Goal: Task Accomplishment & Management: Complete application form

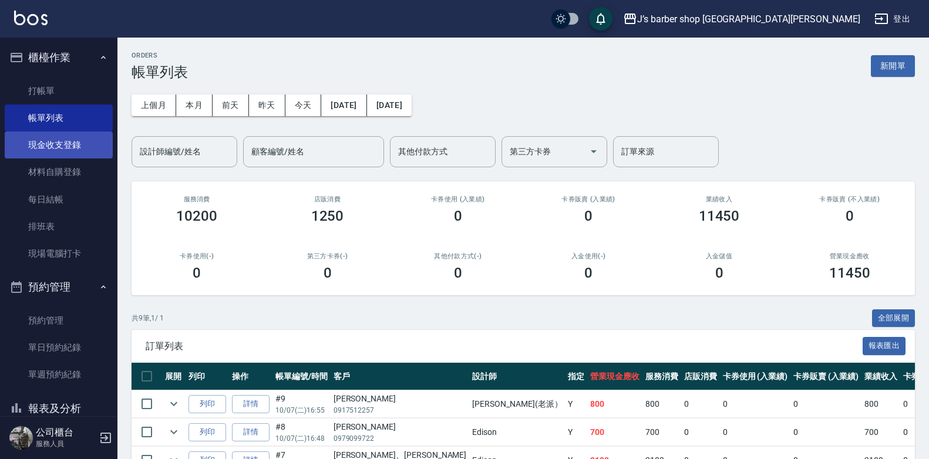
click at [51, 144] on link "現金收支登錄" at bounding box center [59, 145] width 108 height 27
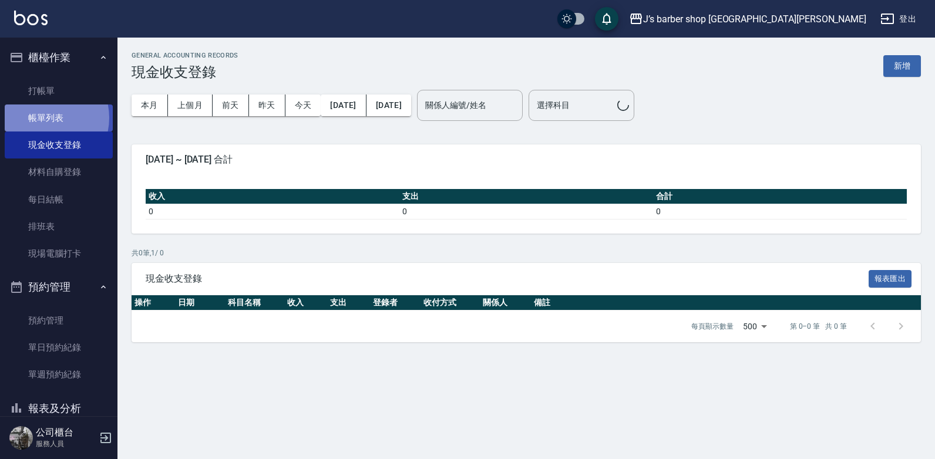
click at [42, 118] on link "帳單列表" at bounding box center [59, 118] width 108 height 27
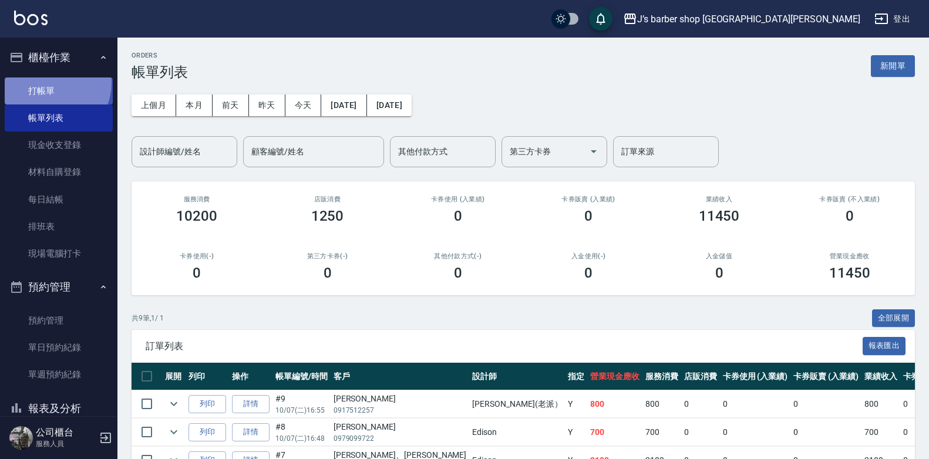
click at [51, 83] on link "打帳單" at bounding box center [59, 91] width 108 height 27
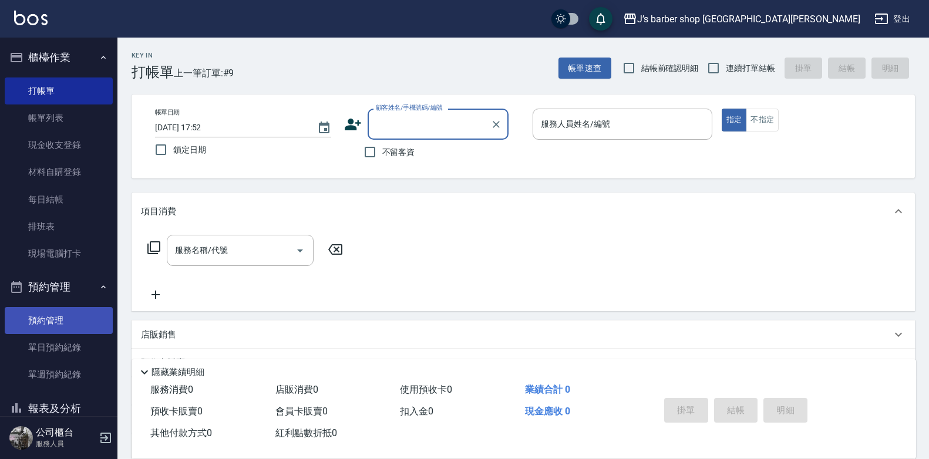
click at [51, 319] on link "預約管理" at bounding box center [59, 320] width 108 height 27
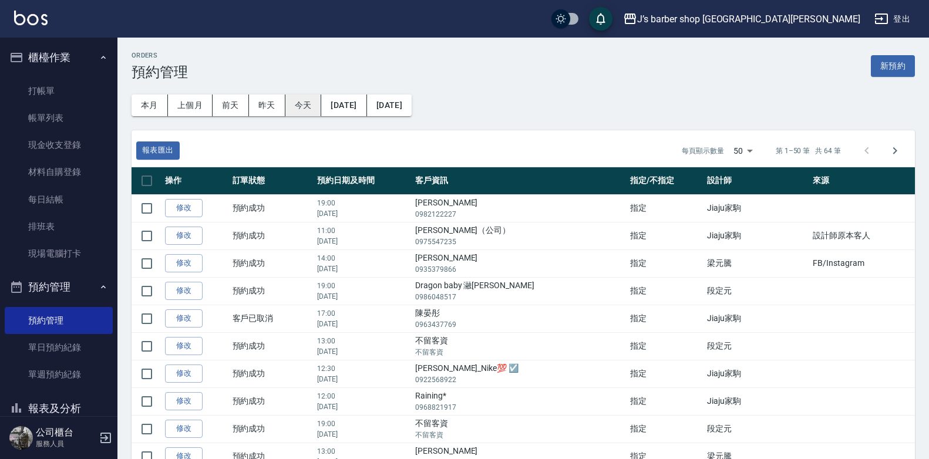
click at [303, 102] on button "今天" at bounding box center [303, 106] width 36 height 22
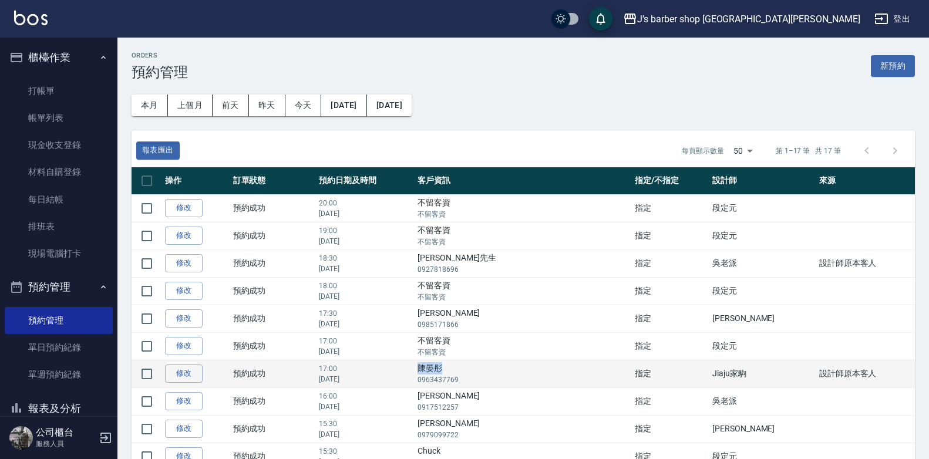
drag, startPoint x: 490, startPoint y: 368, endPoint x: 525, endPoint y: 368, distance: 35.2
click at [525, 368] on td "陳晏彤 0963437769" at bounding box center [523, 374] width 217 height 28
drag, startPoint x: 525, startPoint y: 368, endPoint x: 508, endPoint y: 368, distance: 17.0
copy td "陳晏彤"
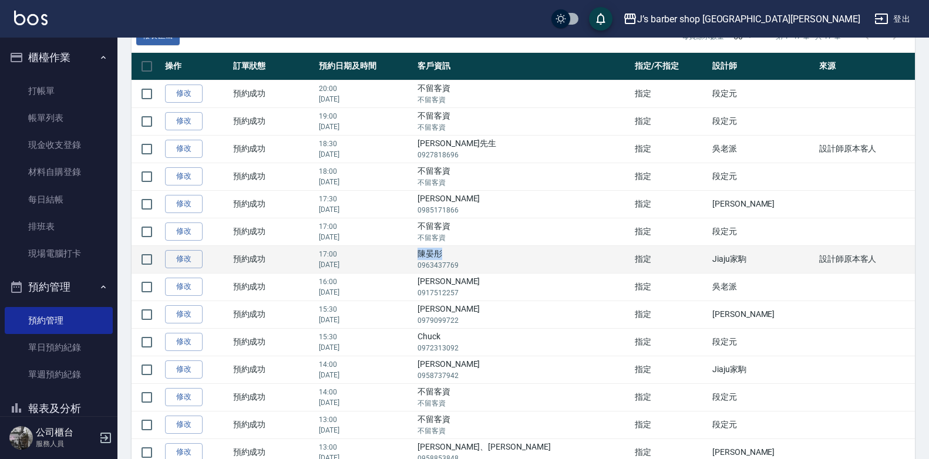
scroll to position [117, 0]
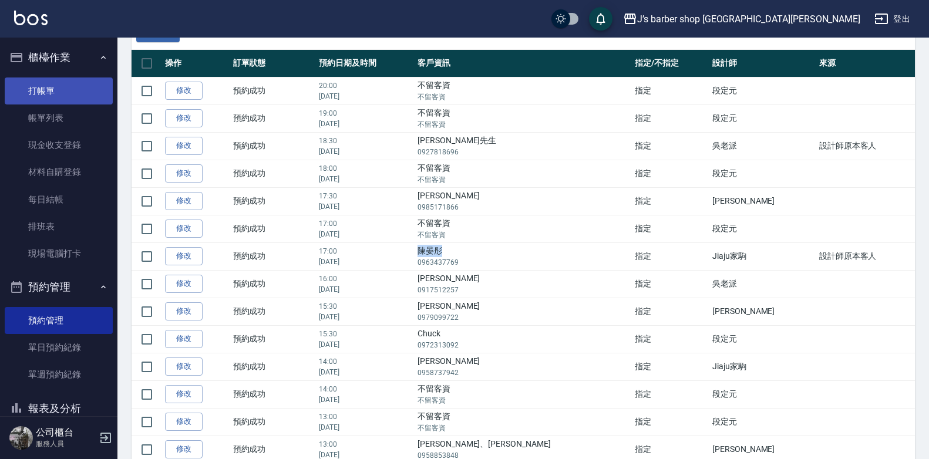
click at [41, 89] on link "打帳單" at bounding box center [59, 91] width 108 height 27
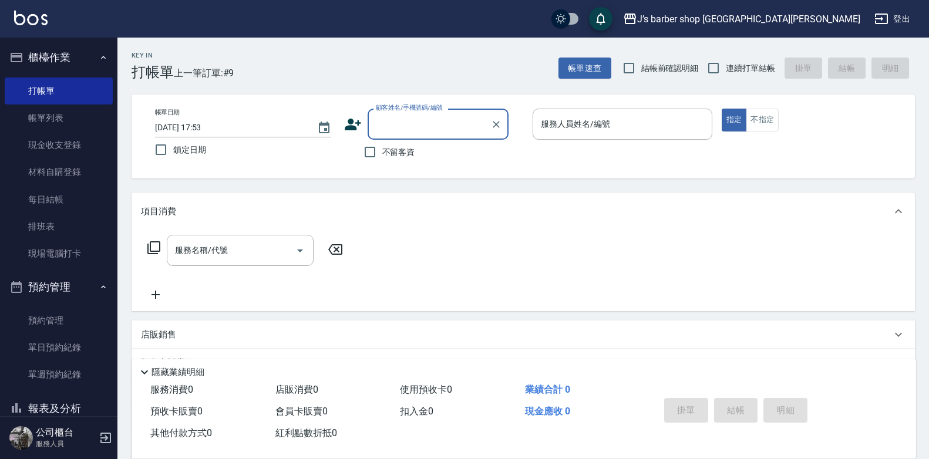
click at [421, 120] on input "顧客姓名/手機號碼/編號" at bounding box center [429, 124] width 113 height 21
click at [448, 153] on li "陳晏彤/0963437769/null" at bounding box center [438, 154] width 141 height 19
type input "陳晏彤/0963437769/null"
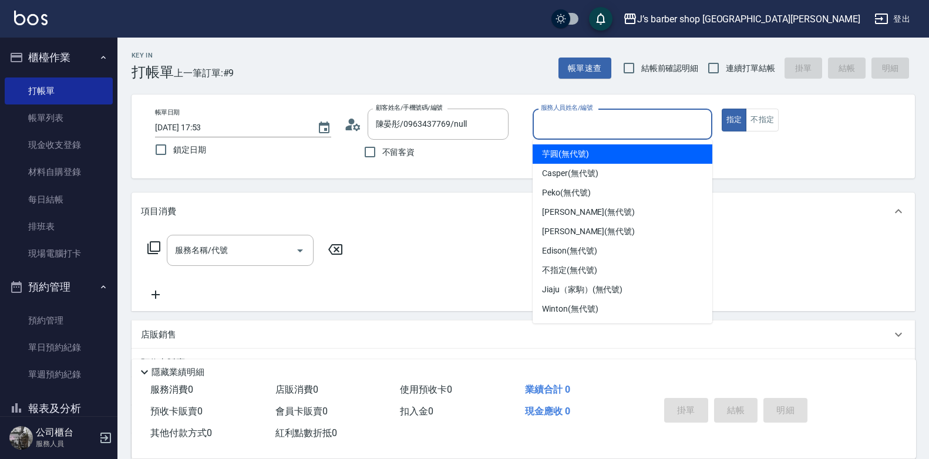
click at [565, 123] on input "服務人員姓名/編號" at bounding box center [622, 124] width 169 height 21
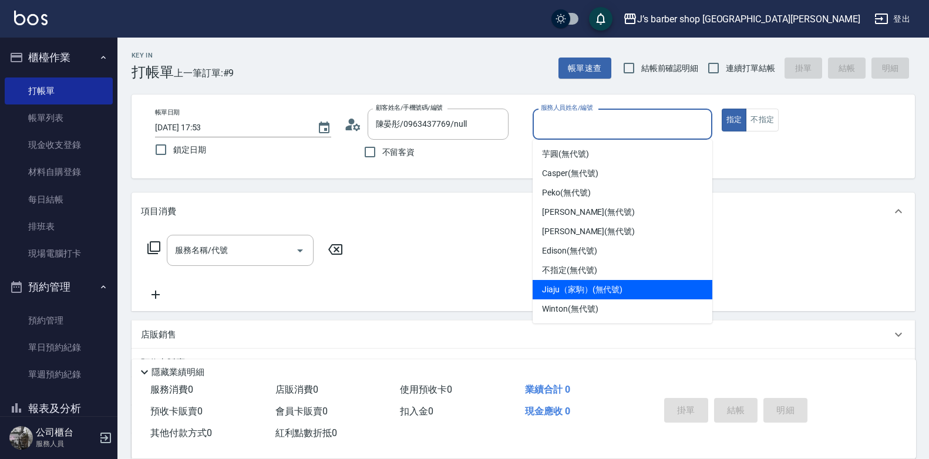
click at [596, 291] on span "Jiaju（家駒） (無代號)" at bounding box center [582, 290] width 80 height 12
type input "Jiaju（家駒）(無代號)"
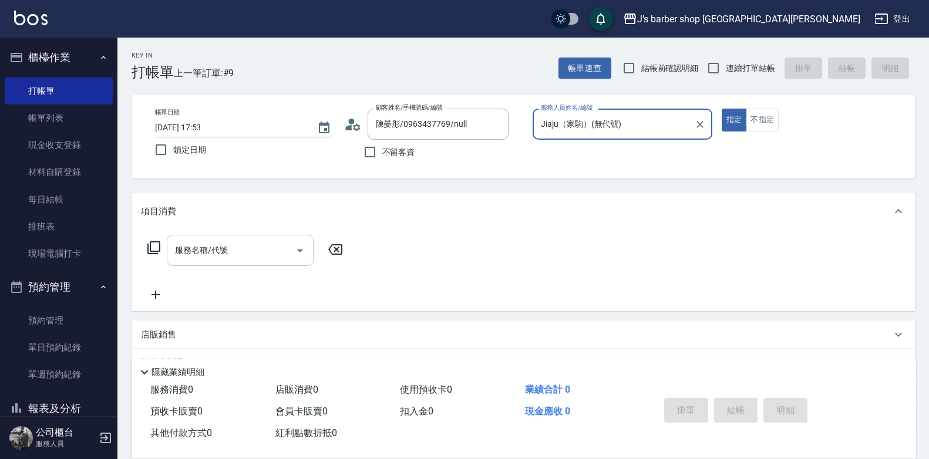
click at [221, 259] on input "服務名稱/代號" at bounding box center [231, 250] width 119 height 21
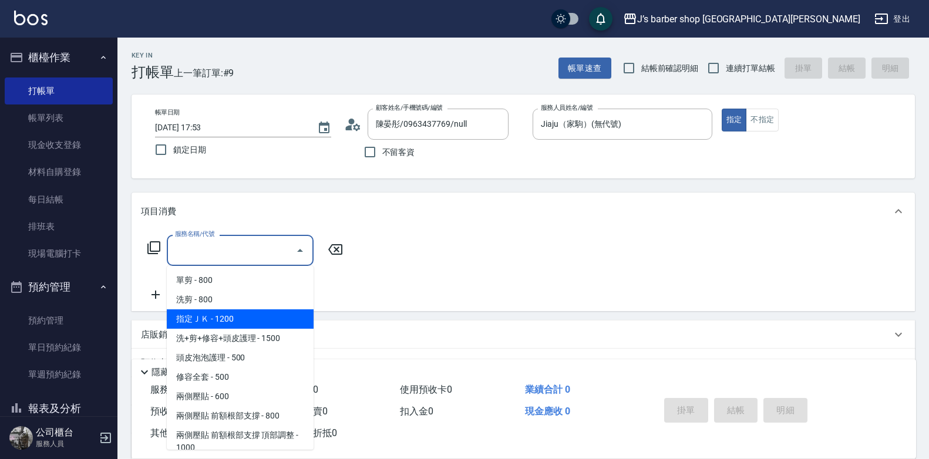
click at [206, 328] on span "指定ＪＫ - 1200" at bounding box center [240, 319] width 147 height 19
type input "指定ＪＫ(102)"
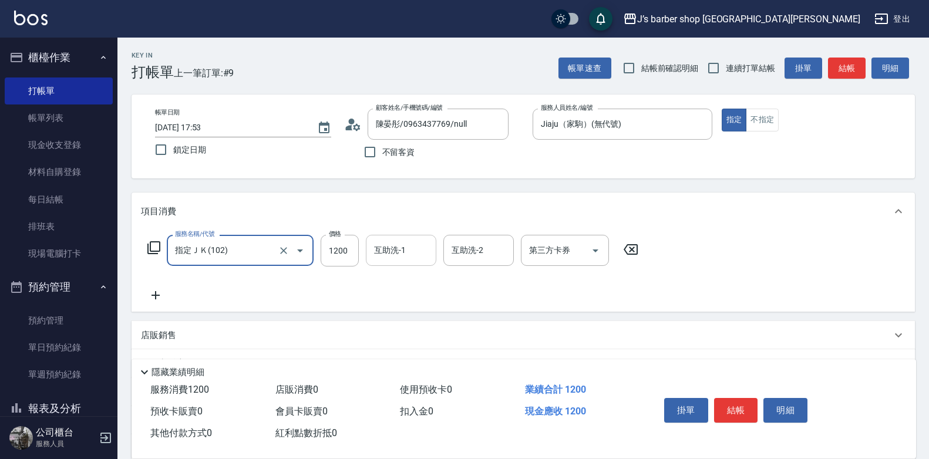
click at [389, 258] on input "互助洗-1" at bounding box center [401, 250] width 60 height 21
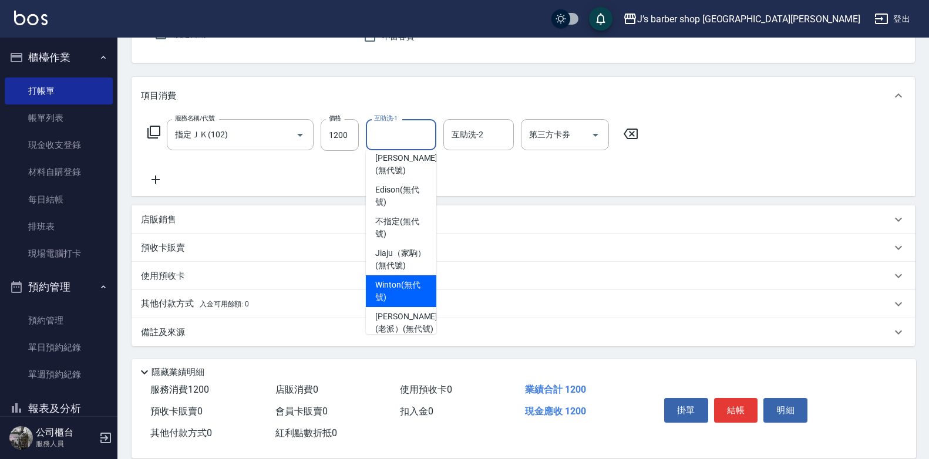
scroll to position [50, 0]
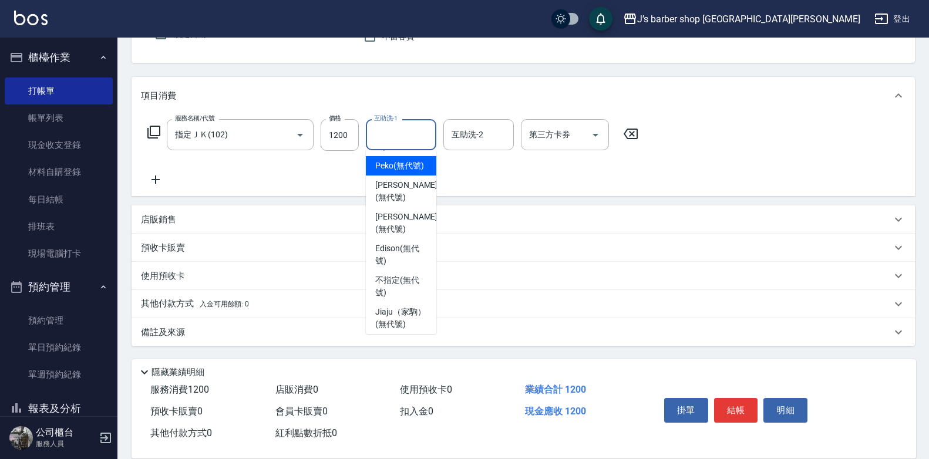
click at [409, 172] on span "Peko (無代號)" at bounding box center [399, 166] width 49 height 12
type input "Peko(無代號)"
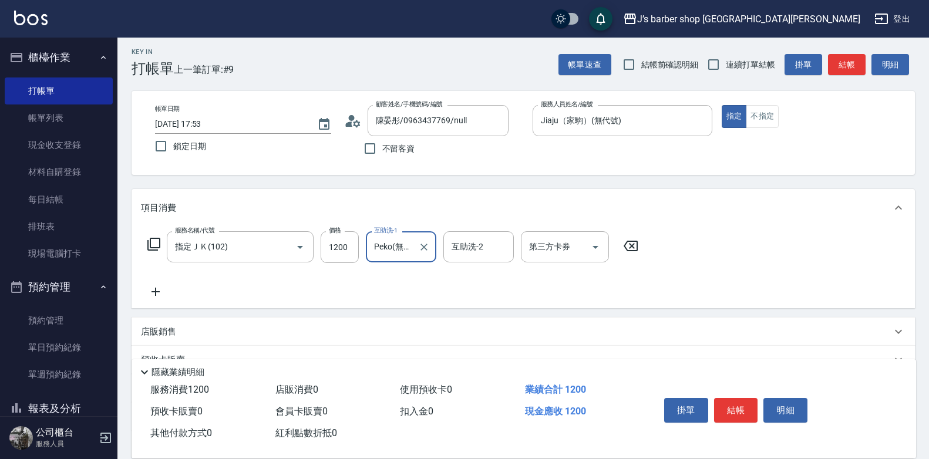
scroll to position [0, 0]
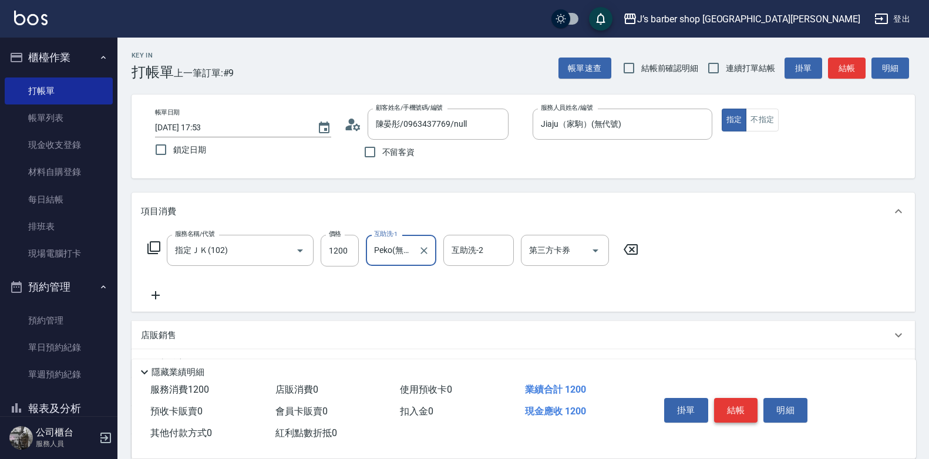
click at [728, 403] on button "結帳" at bounding box center [736, 410] width 44 height 25
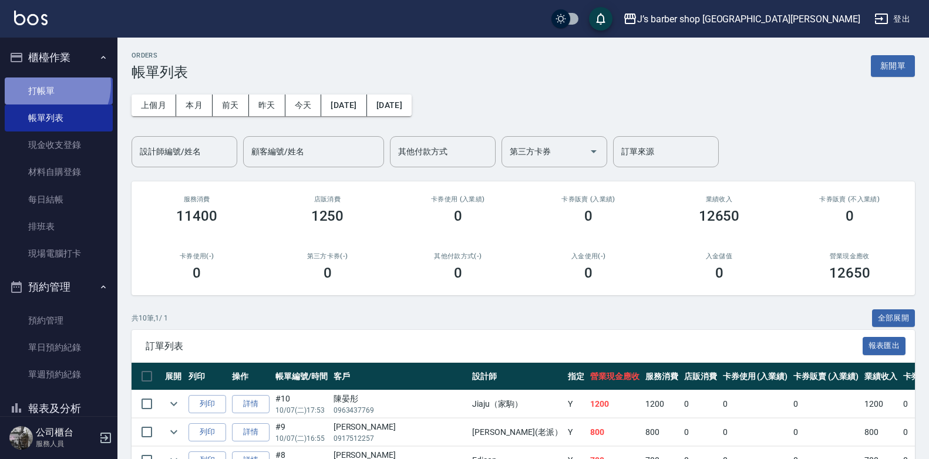
click at [48, 85] on link "打帳單" at bounding box center [59, 91] width 108 height 27
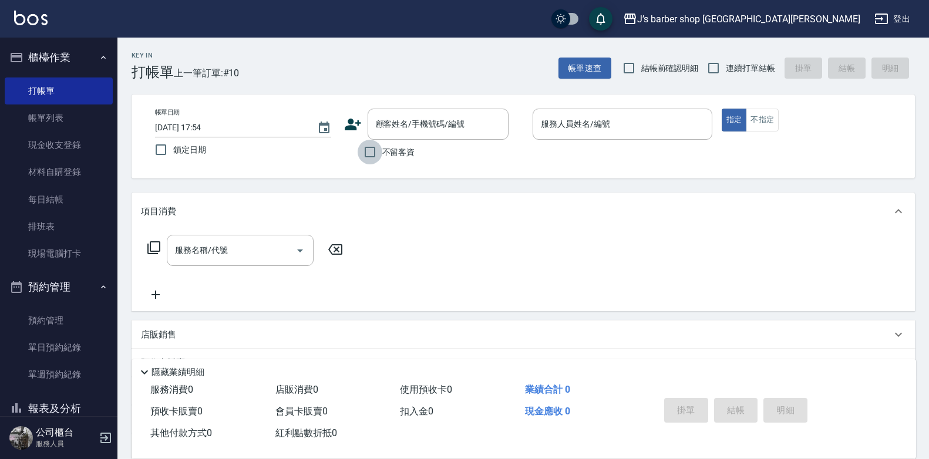
click at [375, 147] on input "不留客資" at bounding box center [370, 152] width 25 height 25
checkbox input "true"
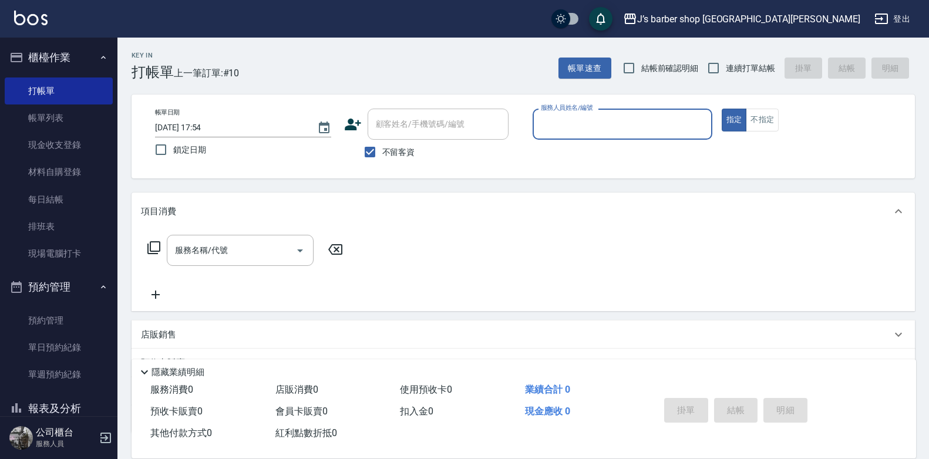
click at [589, 117] on input "服務人員姓名/編號" at bounding box center [622, 124] width 169 height 21
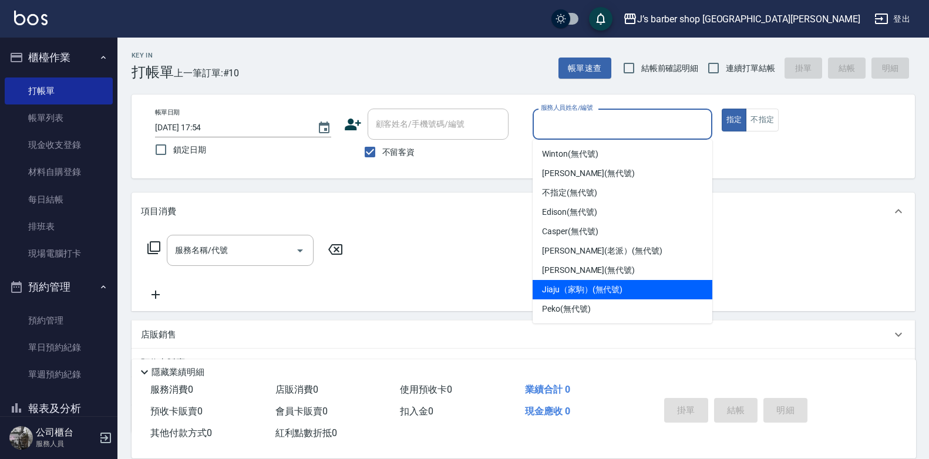
click at [587, 288] on span "Jiaju（家駒） (無代號)" at bounding box center [582, 290] width 80 height 12
type input "Jiaju（家駒）(無代號)"
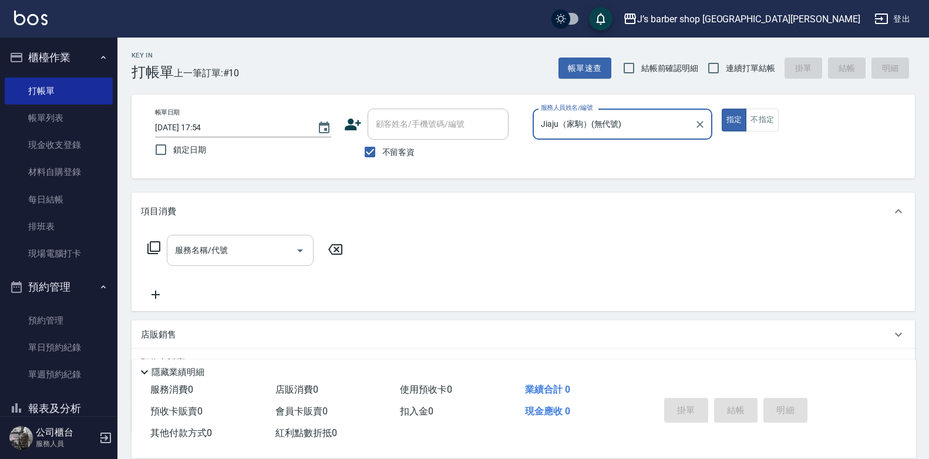
click at [234, 255] on input "服務名稱/代號" at bounding box center [231, 250] width 119 height 21
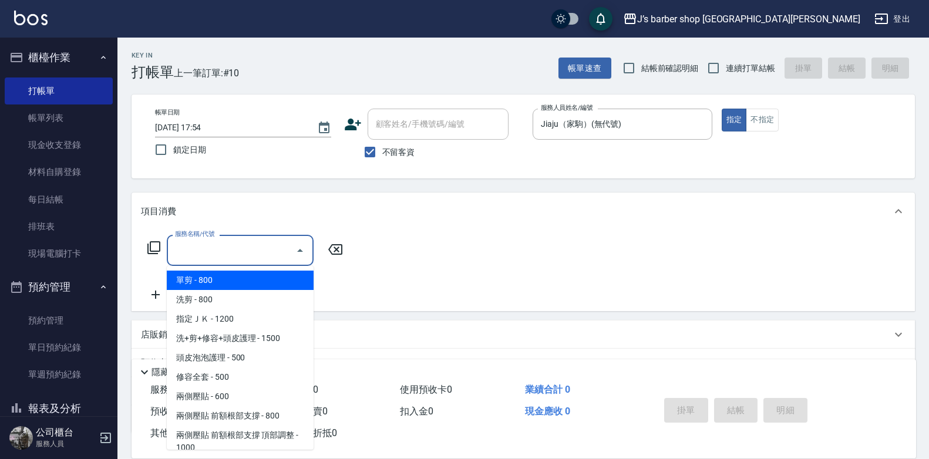
click at [238, 280] on span "單剪 - 800" at bounding box center [240, 280] width 147 height 19
type input "單剪(100)"
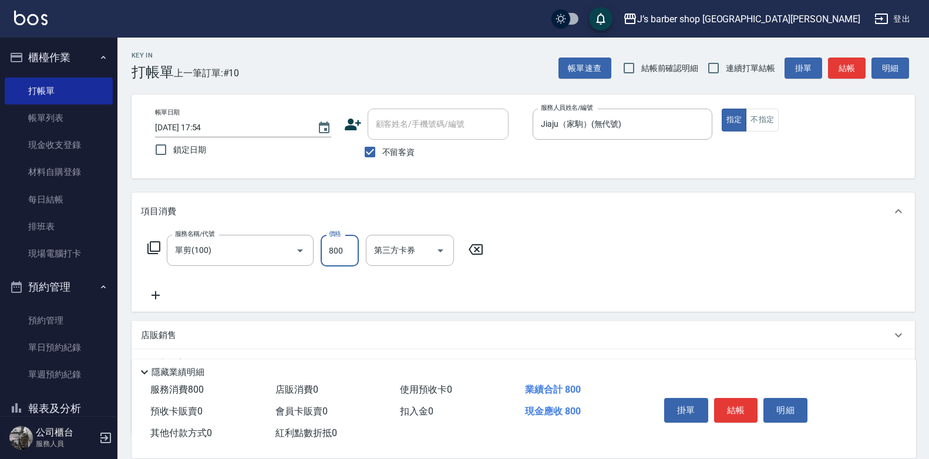
drag, startPoint x: 331, startPoint y: 251, endPoint x: 341, endPoint y: 253, distance: 10.1
click at [331, 250] on input "800" at bounding box center [340, 251] width 38 height 32
type input "600"
click at [620, 245] on div "服務名稱/代號 單剪(100) 服務名稱/代號 價格 600 價格 第三方卡券 第三方卡券" at bounding box center [524, 271] width 784 height 82
click at [741, 401] on button "結帳" at bounding box center [736, 410] width 44 height 25
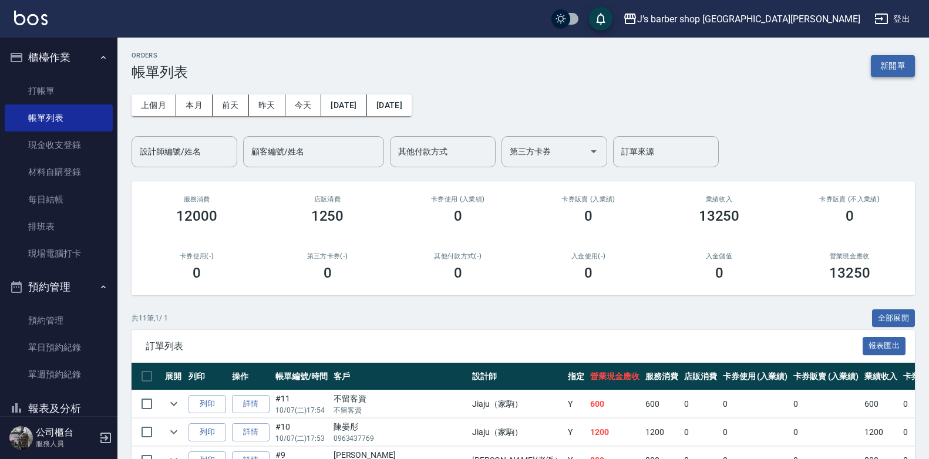
click at [880, 69] on button "新開單" at bounding box center [893, 66] width 44 height 22
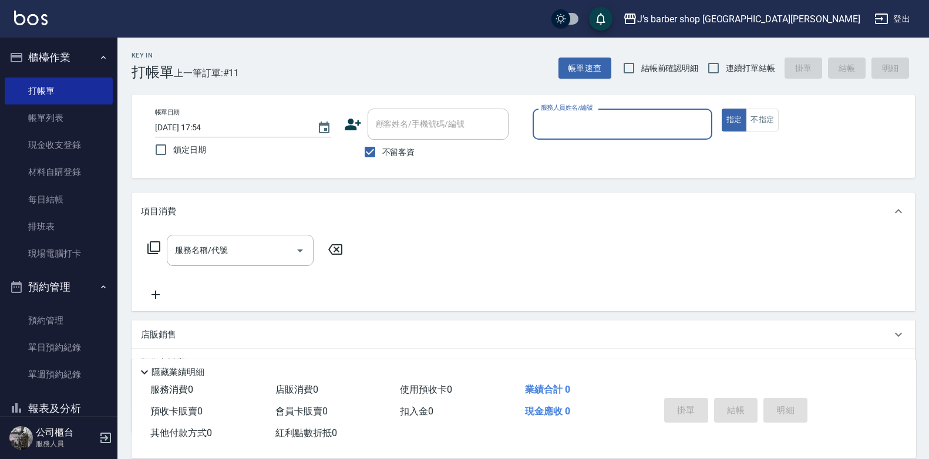
click at [606, 131] on input "服務人員姓名/編號" at bounding box center [622, 124] width 169 height 21
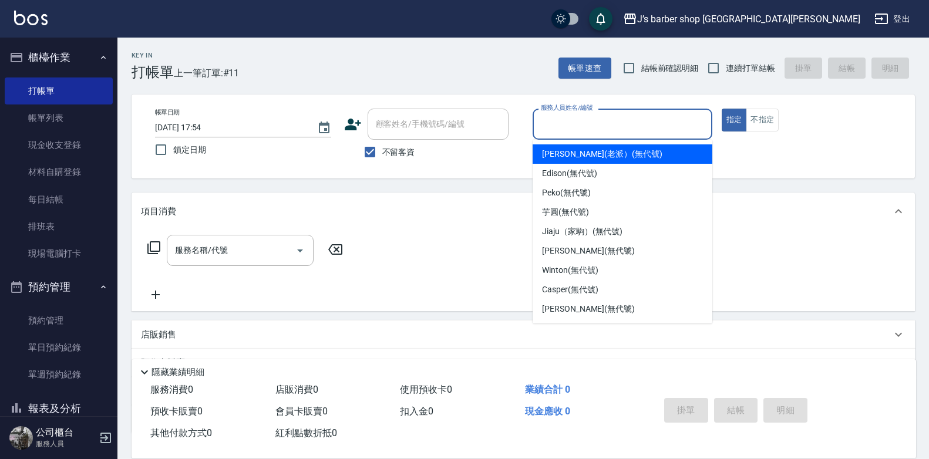
click at [607, 161] on div "[PERSON_NAME](老派） (無代號)" at bounding box center [623, 154] width 180 height 19
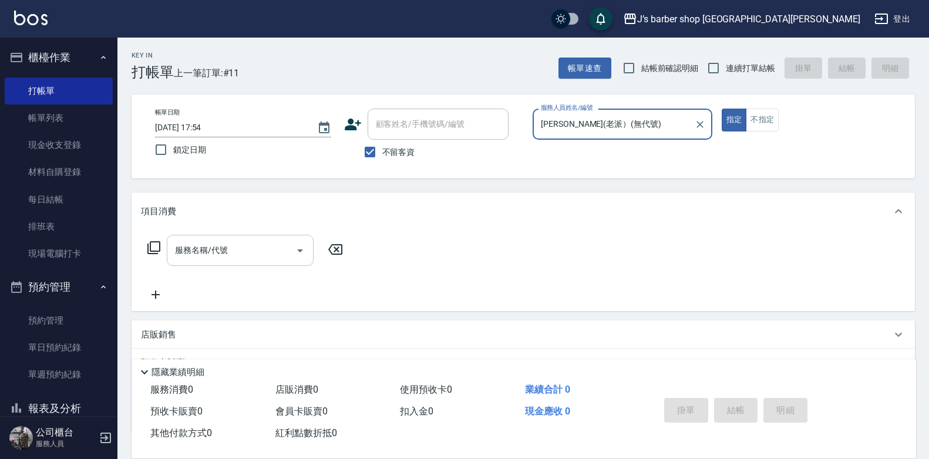
click at [231, 257] on input "服務名稱/代號" at bounding box center [231, 250] width 119 height 21
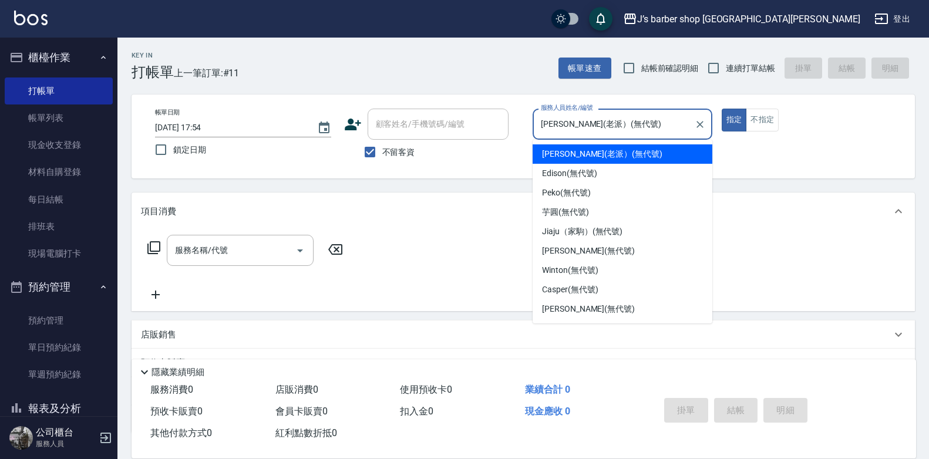
click at [633, 129] on input "[PERSON_NAME](老派）(無代號)" at bounding box center [614, 124] width 152 height 21
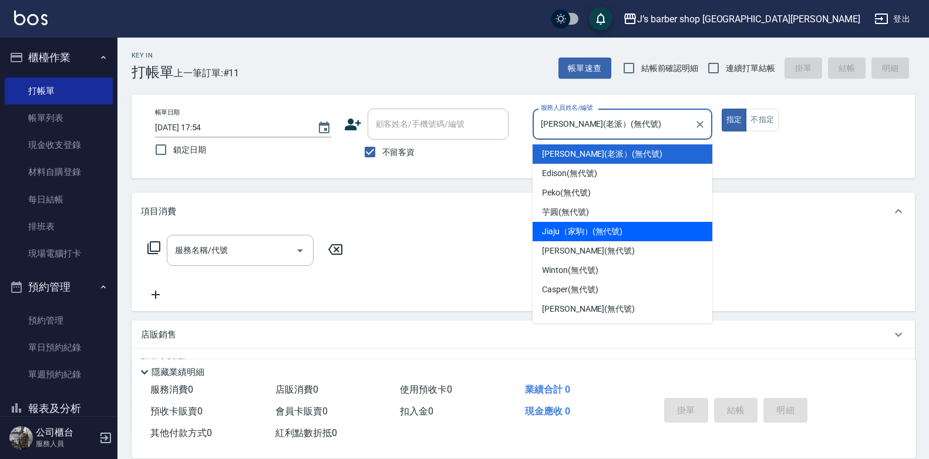
click at [606, 227] on span "Jiaju（家駒） (無代號)" at bounding box center [582, 232] width 80 height 12
type input "Jiaju（家駒）(無代號)"
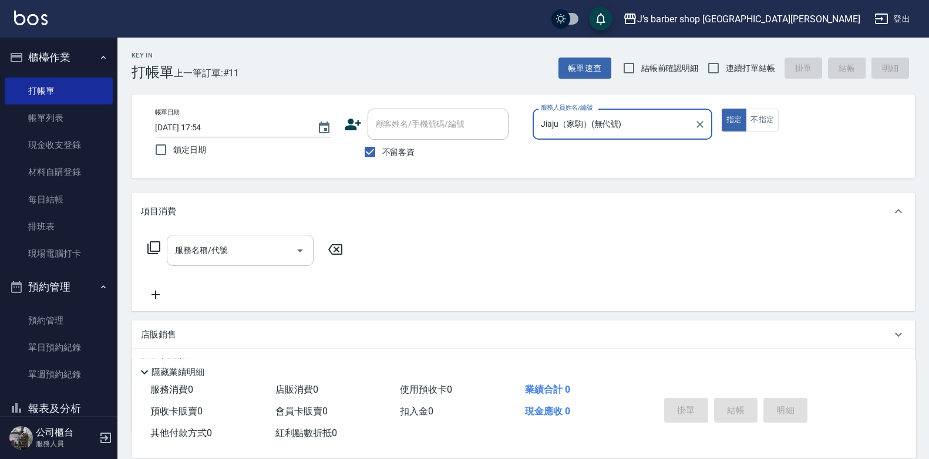
click at [234, 257] on input "服務名稱/代號" at bounding box center [231, 250] width 119 height 21
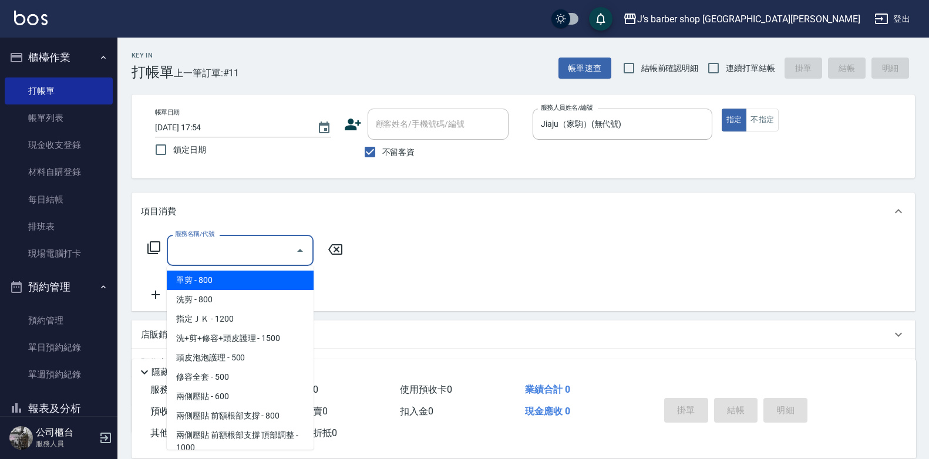
click at [231, 285] on span "單剪 - 800" at bounding box center [240, 280] width 147 height 19
type input "單剪(100)"
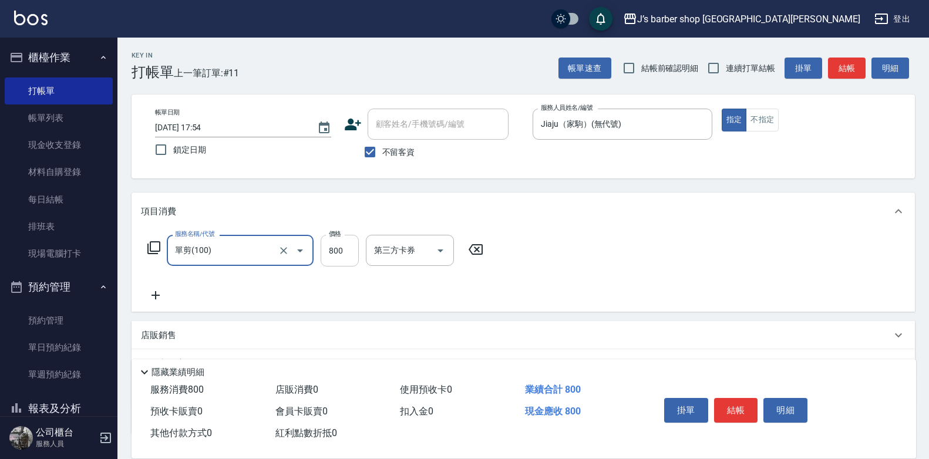
click at [344, 250] on input "800" at bounding box center [340, 251] width 38 height 32
type input "600"
click at [650, 220] on div "項目消費" at bounding box center [524, 212] width 784 height 38
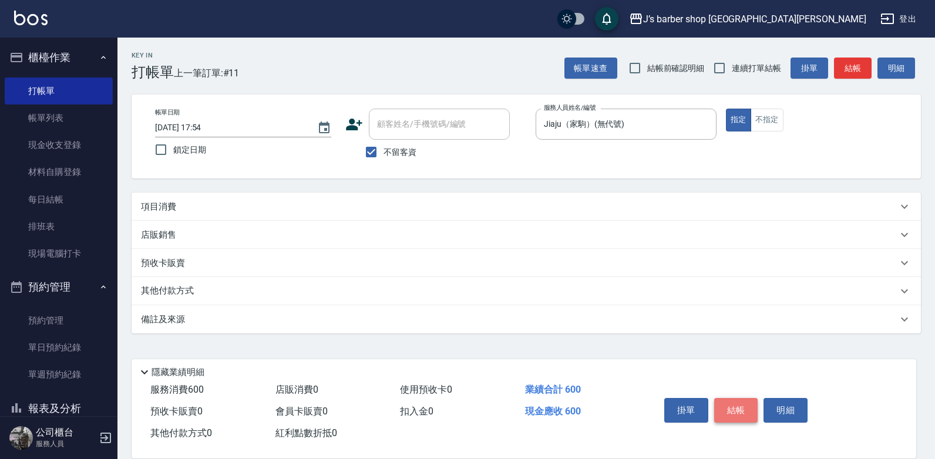
click at [724, 401] on button "結帳" at bounding box center [736, 410] width 44 height 25
